Goal: Information Seeking & Learning: Understand process/instructions

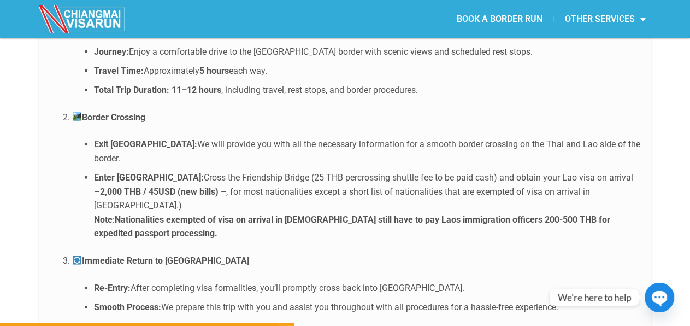
scroll to position [2191, 0]
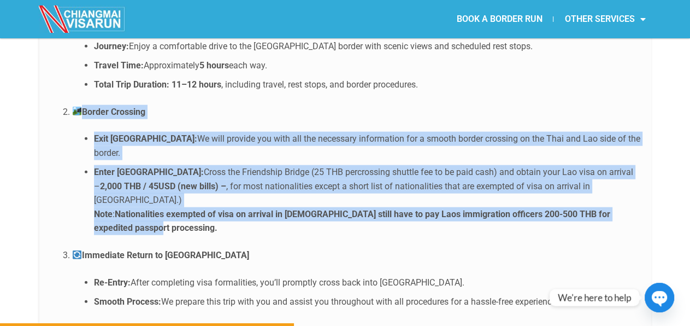
drag, startPoint x: 82, startPoint y: 82, endPoint x: 152, endPoint y: 174, distance: 115.4
click at [152, 174] on li "Border Crossing Exit [GEOGRAPHIC_DATA]: We will provide you with all the necess…" at bounding box center [356, 170] width 568 height 130
copy li "Border Crossing Exit [GEOGRAPHIC_DATA]: We will provide you with all the necess…"
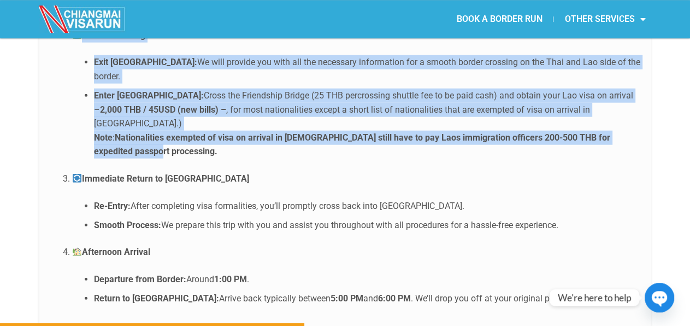
scroll to position [2270, 0]
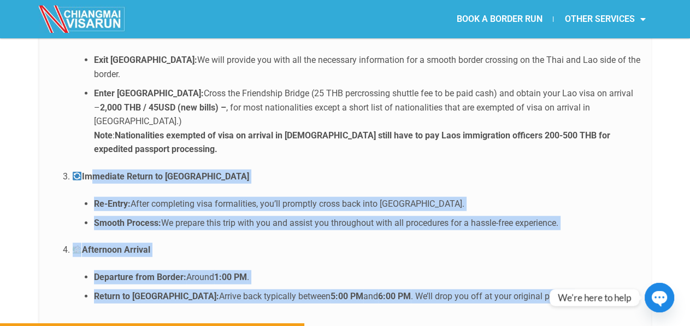
drag, startPoint x: 85, startPoint y: 115, endPoint x: 545, endPoint y: 242, distance: 477.3
click at [545, 242] on ol "Morning Departure Pick-Up Time: Between 6:30 AM and 7:30 AM from your specified…" at bounding box center [345, 108] width 590 height 389
drag, startPoint x: 589, startPoint y: 243, endPoint x: 80, endPoint y: 115, distance: 525.1
click at [80, 115] on ol "Morning Departure Pick-Up Time: Between 6:30 AM and 7:30 AM from your specified…" at bounding box center [345, 108] width 590 height 389
copy ol "Immediate Return to [GEOGRAPHIC_DATA] Re-Entry: After completing visa formaliti…"
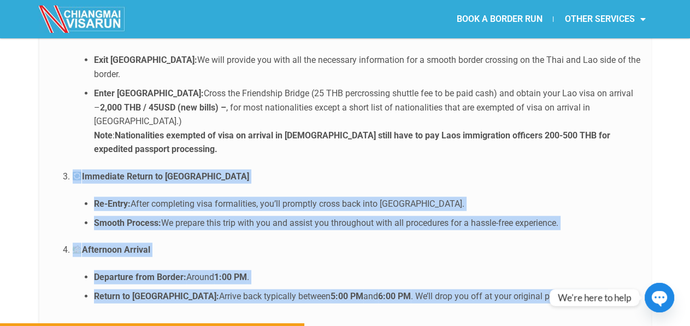
click at [369, 216] on li "Smooth Process: We prepare this trip with you and assist you throughout with al…" at bounding box center [367, 223] width 546 height 14
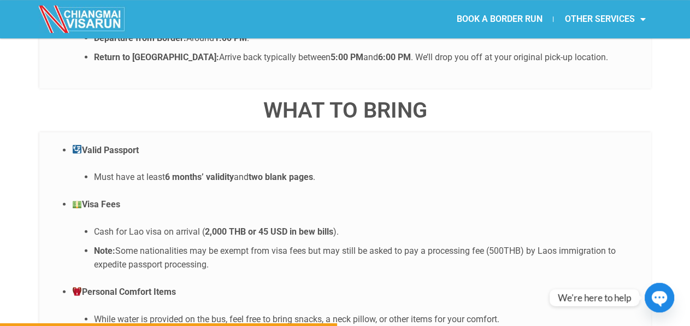
scroll to position [2508, 0]
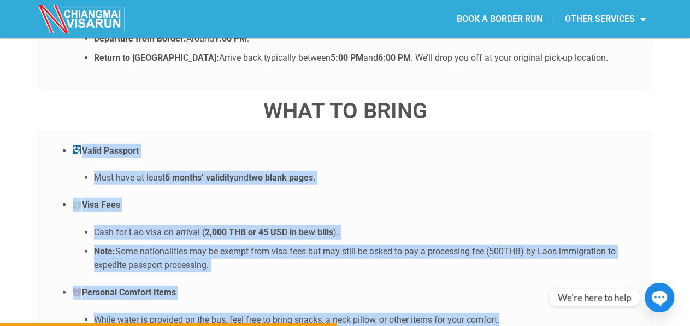
drag, startPoint x: 82, startPoint y: 87, endPoint x: 541, endPoint y: 261, distance: 490.8
click at [541, 261] on ul "Valid Passport Must have at least 6 months’ validity and two blank pages . Visa…" at bounding box center [345, 235] width 590 height 183
copy ul "Valid Passport Must have at least 6 months’ validity and two blank pages . Visa…"
click at [388, 225] on ul "Cash for Lao visa on arrival ( 2,000 THB or 45 USD in bew bills ). Note: Some n…" at bounding box center [356, 248] width 568 height 47
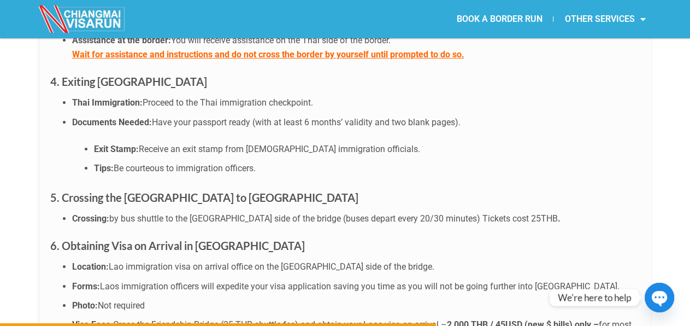
scroll to position [3269, 0]
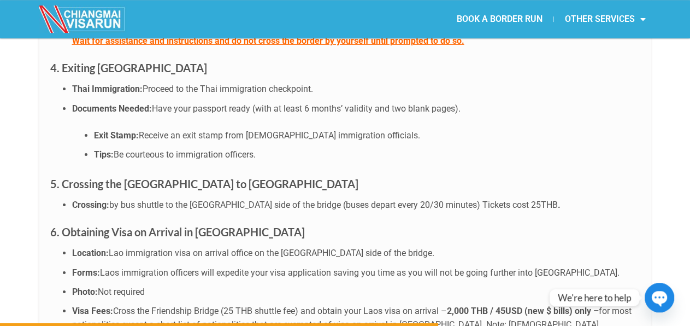
click at [145, 149] on span "Be courteous to immigration officers." at bounding box center [185, 154] width 142 height 10
copy span "courteous"
click at [282, 166] on div "Prepare for an efficient and well-organized day as you complete your visa run. …" at bounding box center [345, 268] width 612 height 1268
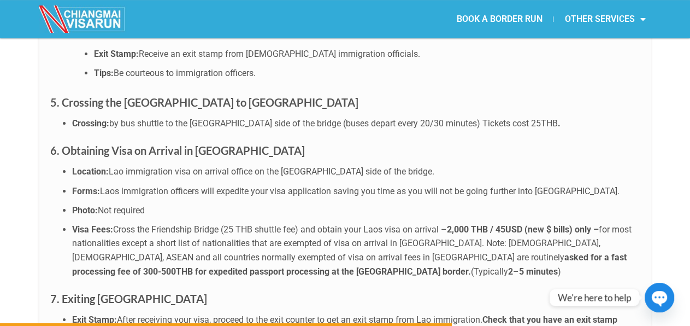
scroll to position [3404, 0]
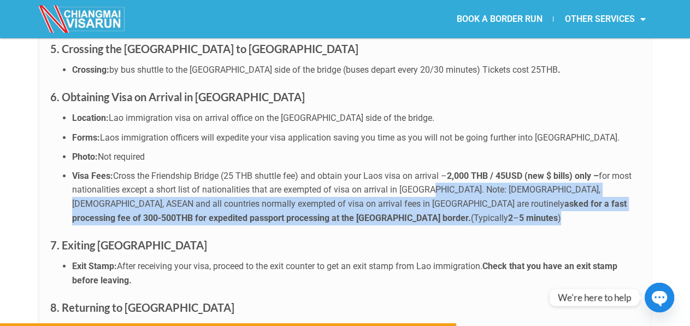
drag, startPoint x: 425, startPoint y: 138, endPoint x: 443, endPoint y: 164, distance: 31.5
click at [443, 169] on li "Visa Fees: Cross the Friendship Bridge (25 THB shuttle fee) and obtain your Lao…" at bounding box center [356, 197] width 568 height 56
copy li "Note: [DEMOGRAPHIC_DATA], [DEMOGRAPHIC_DATA], ASEAN and all countries normally …"
click at [275, 173] on li "Visa Fees: Cross the Friendship Bridge (25 THB shuttle fee) and obtain your Lao…" at bounding box center [356, 197] width 568 height 56
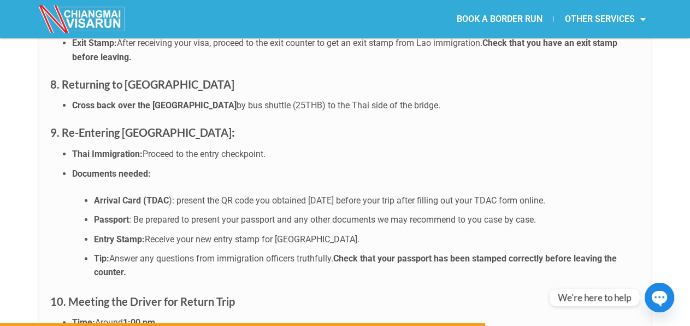
scroll to position [3638, 0]
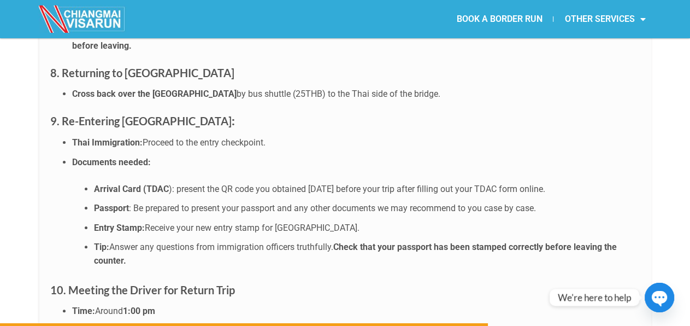
drag, startPoint x: 95, startPoint y: 140, endPoint x: 596, endPoint y: 137, distance: 500.6
click at [596, 182] on li "Arrival Card (TDAC ): present the QR code you obtained [DATE] before your trip …" at bounding box center [367, 189] width 546 height 14
copy li "Arrival Card (TDAC ): present the QR code you obtained [DATE] before your trip …"
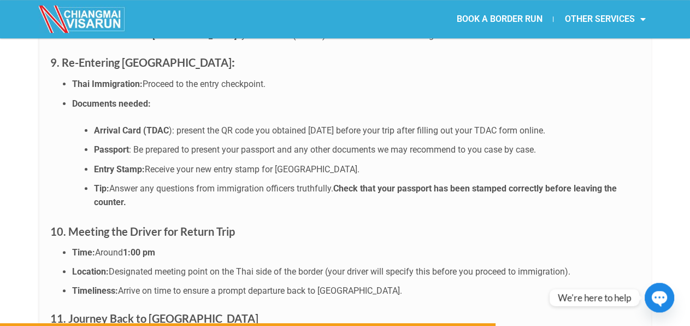
scroll to position [3697, 0]
click at [294, 183] on span "Answer any questions from immigration officers truthfully." at bounding box center [221, 188] width 224 height 10
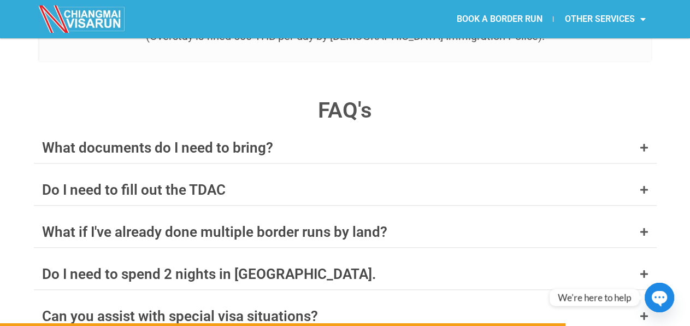
scroll to position [4225, 0]
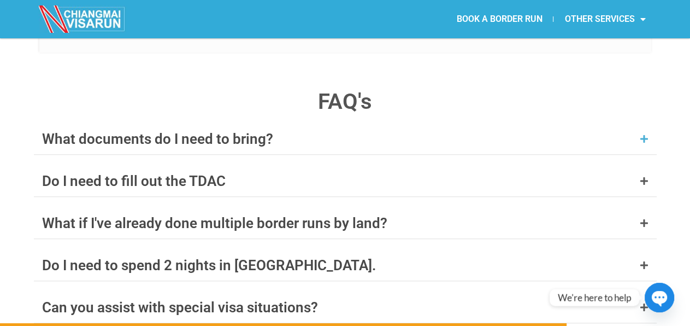
click at [173, 124] on div "What documents do I need to bring?" at bounding box center [345, 139] width 623 height 31
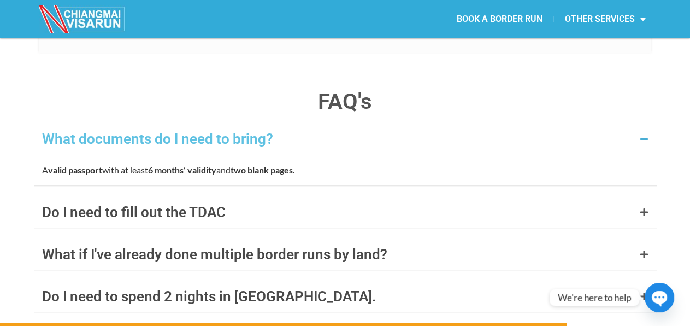
click at [173, 124] on div "What documents do I need to bring?" at bounding box center [345, 139] width 623 height 31
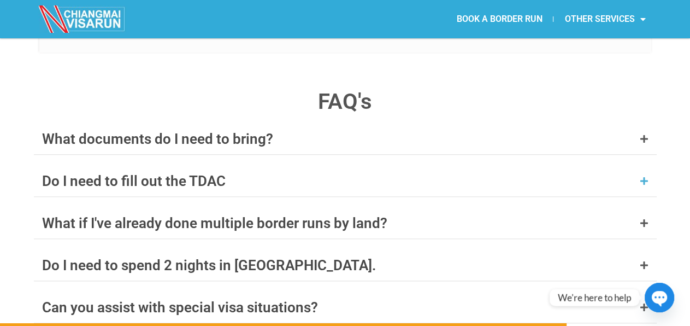
click at [167, 174] on div "Do I need to fill out the TDAC" at bounding box center [134, 181] width 184 height 14
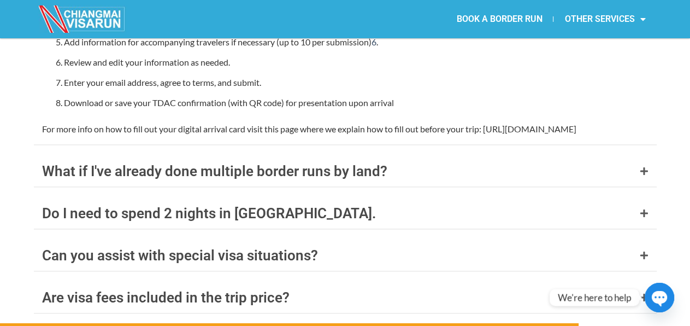
scroll to position [4575, 0]
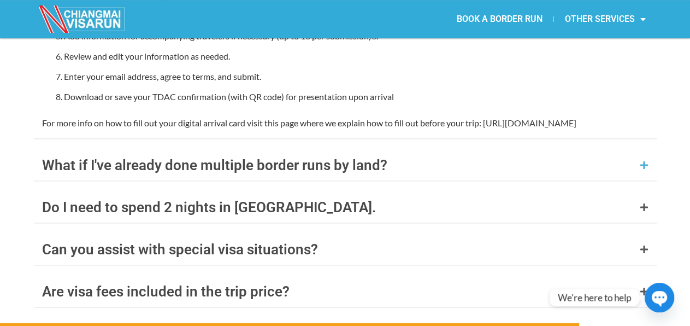
click at [278, 158] on div "What if I've already done multiple border runs by land?" at bounding box center [214, 165] width 345 height 14
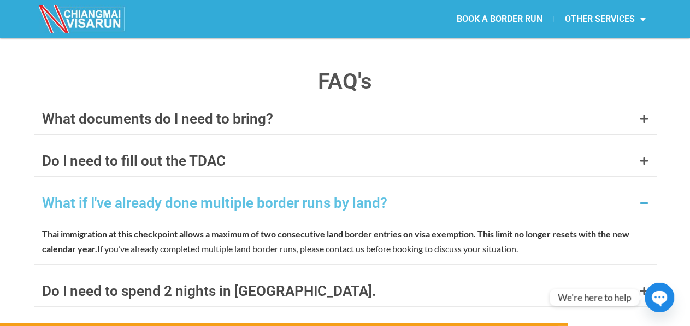
scroll to position [4269, 0]
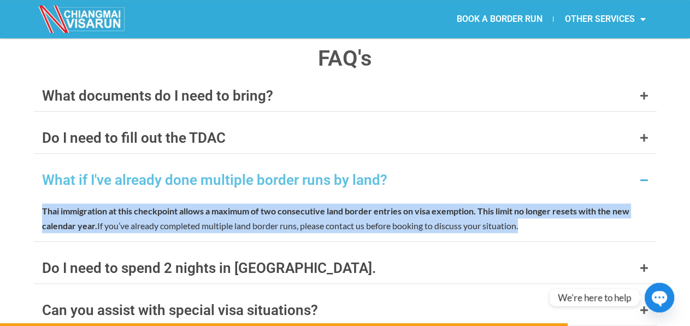
drag, startPoint x: 37, startPoint y: 163, endPoint x: 549, endPoint y: 173, distance: 511.6
click at [549, 195] on div "Thai immigration at this checkpoint allows a maximum of two consecutive land bo…" at bounding box center [345, 218] width 623 height 46
copy p "Thai immigration at this checkpoint allows a maximum of two consecutive land bo…"
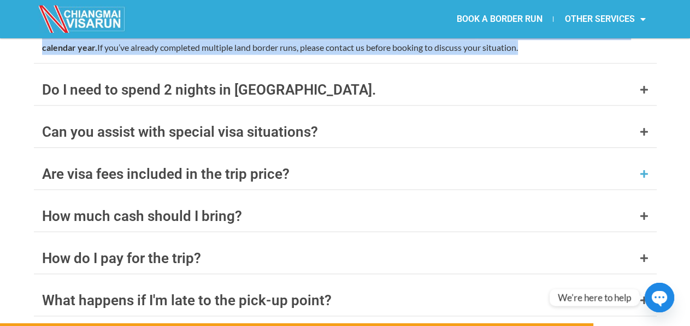
scroll to position [4465, 0]
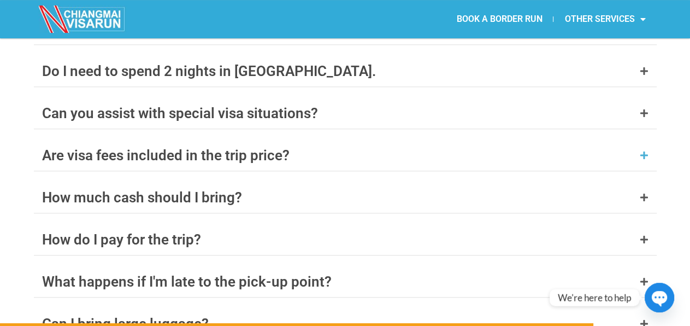
click at [280, 148] on div "Are visa fees included in the trip price?" at bounding box center [166, 155] width 248 height 14
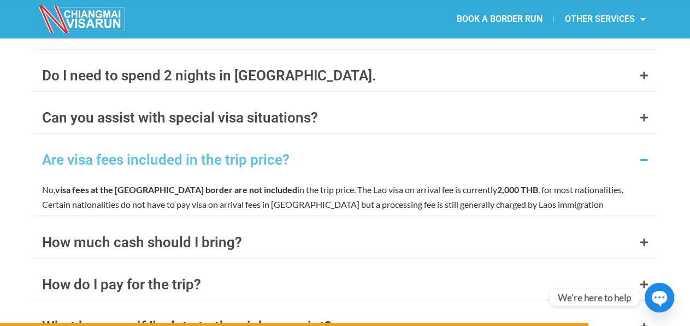
scroll to position [4419, 0]
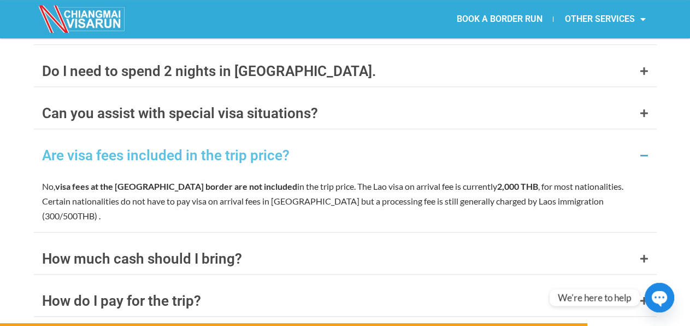
click at [280, 148] on div "Are visa fees included in the trip price?" at bounding box center [166, 155] width 248 height 14
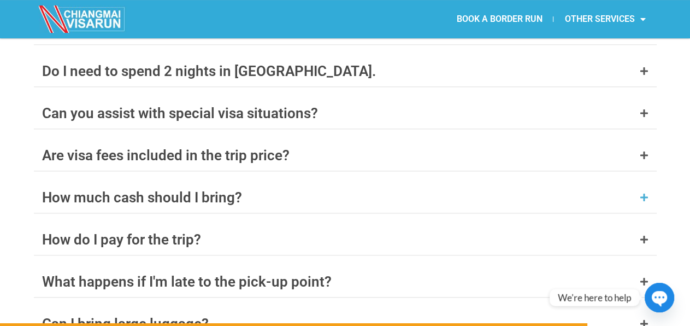
click at [234, 190] on div "How much cash should I bring?" at bounding box center [142, 197] width 200 height 14
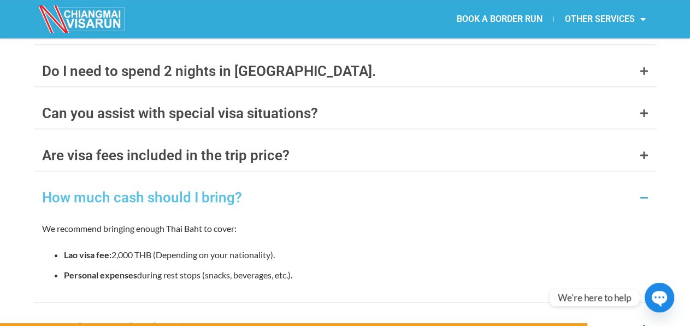
click at [234, 190] on div "How much cash should I bring?" at bounding box center [142, 197] width 200 height 14
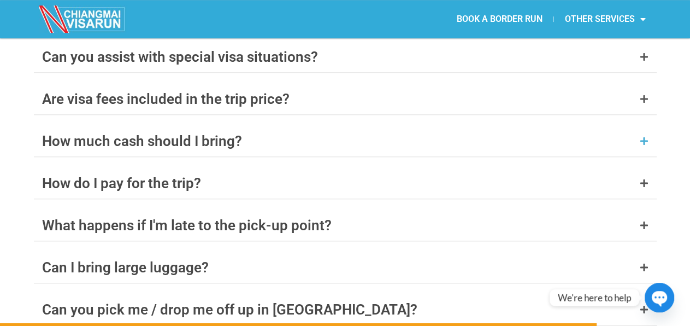
scroll to position [4483, 0]
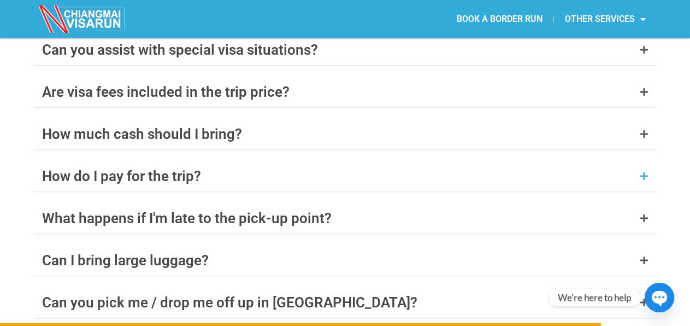
click at [183, 169] on div "How do I pay for the trip?" at bounding box center [121, 176] width 159 height 14
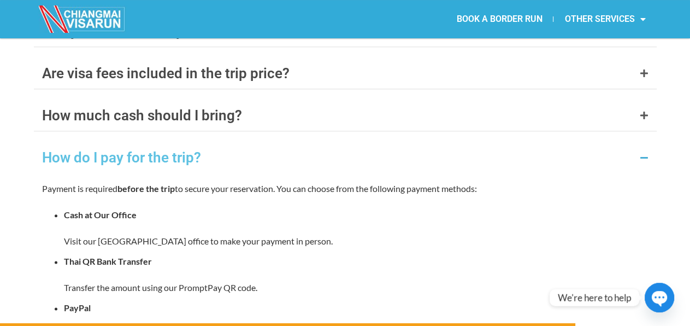
scroll to position [4498, 0]
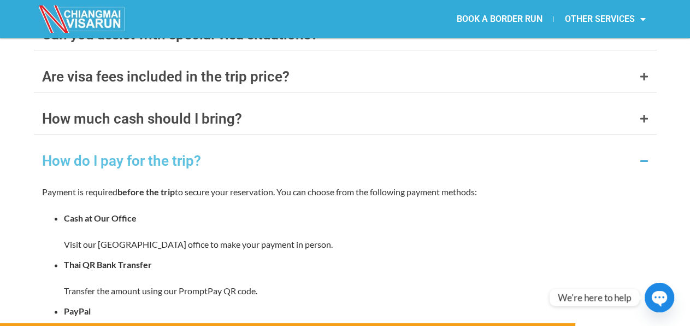
click at [163, 145] on div "How do I pay for the trip?" at bounding box center [345, 160] width 623 height 31
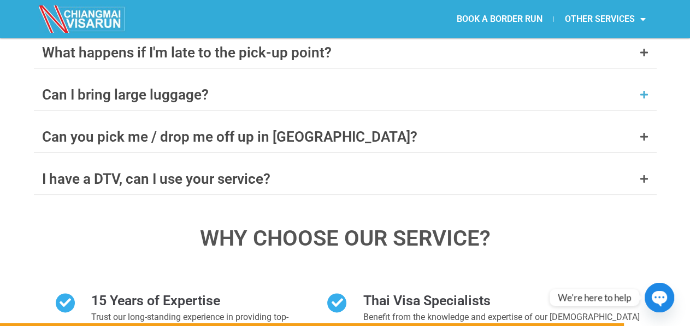
scroll to position [4651, 0]
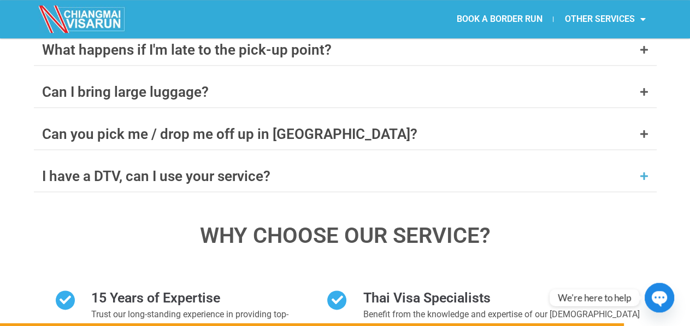
click at [213, 169] on div "I have a DTV, can I use your service?" at bounding box center [156, 176] width 228 height 14
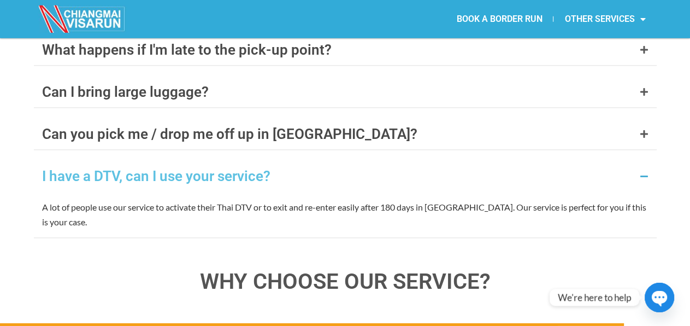
click at [213, 169] on div "I have a DTV, can I use your service?" at bounding box center [156, 176] width 228 height 14
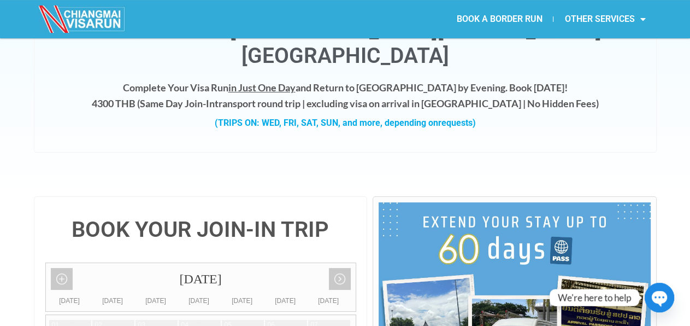
scroll to position [0, 0]
